Goal: Communication & Community: Share content

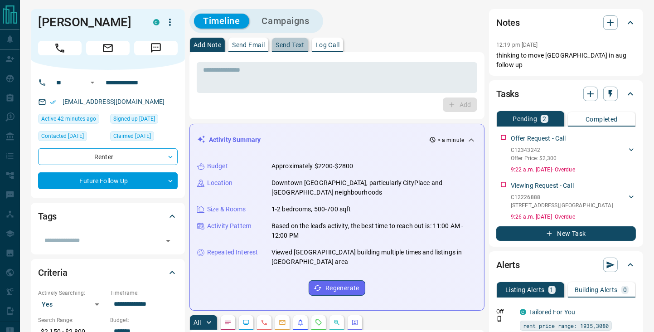
click at [292, 43] on p "Send Text" at bounding box center [289, 45] width 29 height 6
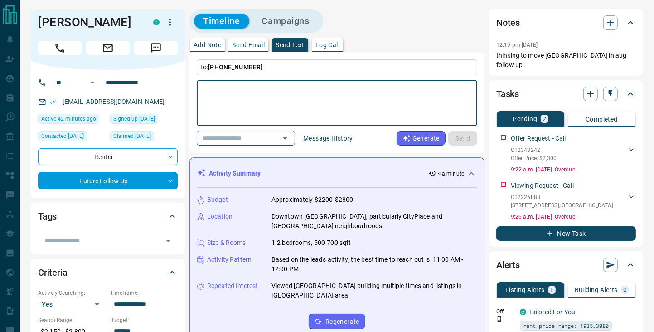
click at [276, 87] on textarea at bounding box center [337, 103] width 268 height 38
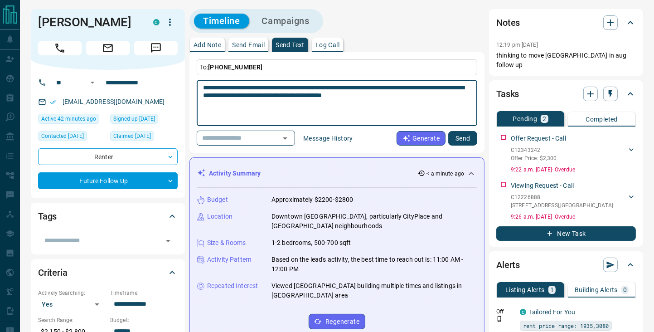
type textarea "**********"
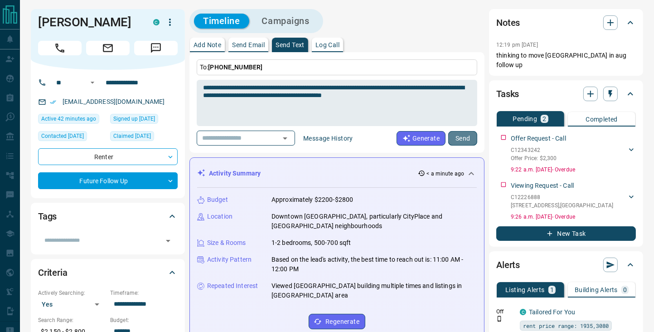
click at [461, 135] on button "Send" at bounding box center [462, 138] width 29 height 14
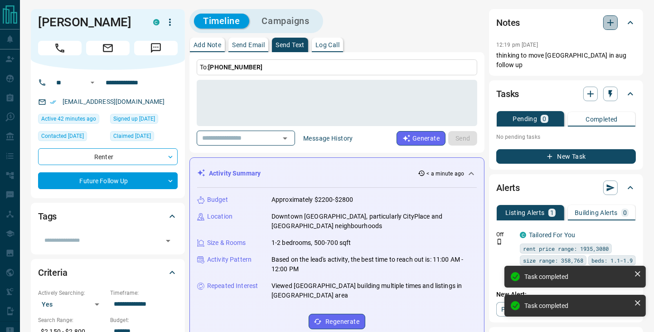
click at [612, 21] on icon "button" at bounding box center [610, 22] width 11 height 11
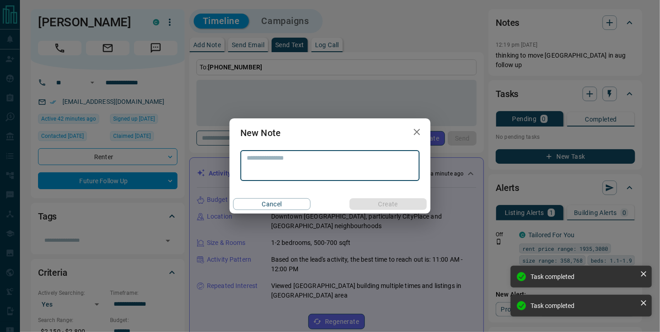
click at [315, 163] on textarea at bounding box center [330, 165] width 167 height 23
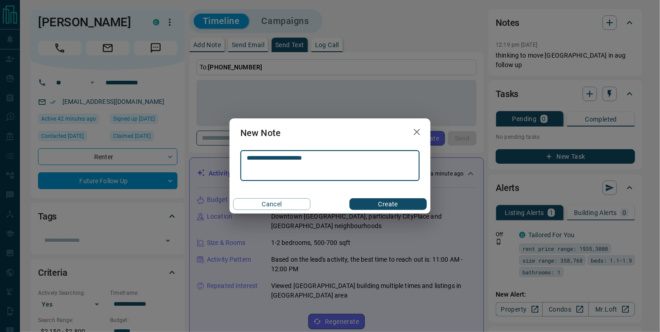
type textarea "**********"
click at [380, 200] on button "Create" at bounding box center [388, 204] width 77 height 12
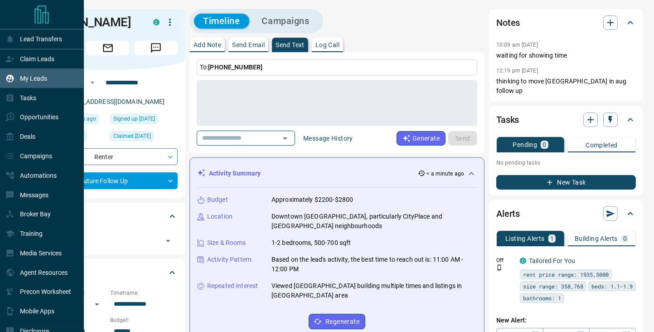
click at [27, 82] on p "My Leads" at bounding box center [33, 78] width 27 height 7
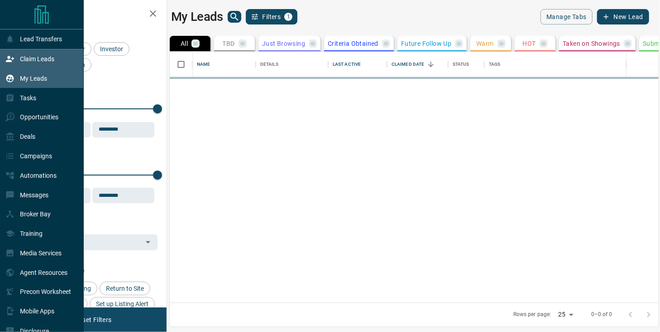
click at [32, 58] on p "Claim Leads" at bounding box center [37, 58] width 34 height 7
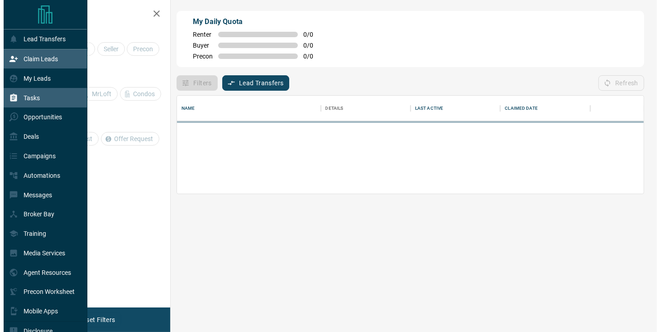
scroll to position [91, 460]
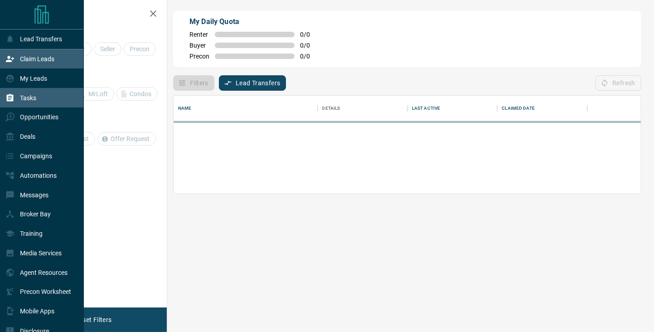
click at [29, 96] on p "Tasks" at bounding box center [28, 97] width 16 height 7
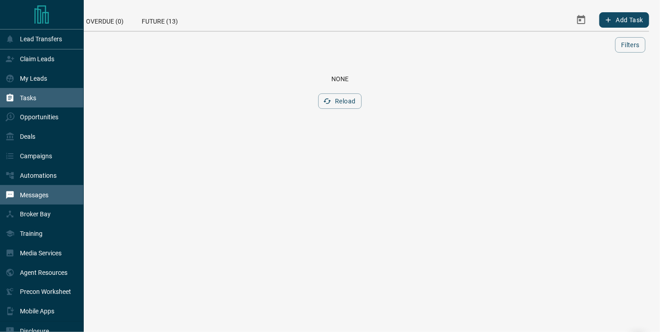
click at [33, 194] on p "Messages" at bounding box center [34, 194] width 29 height 7
